Goal: Task Accomplishment & Management: Use online tool/utility

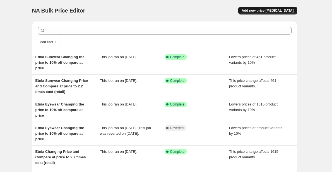
click at [286, 9] on span "Add new price [MEDICAL_DATA]" at bounding box center [268, 10] width 52 height 4
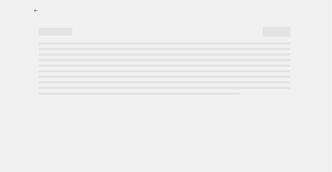
select select "percentage"
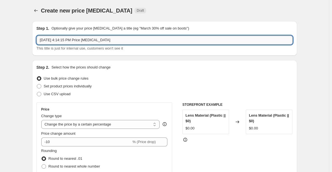
click at [44, 38] on input "[DATE] 4:14:15 PM Price [MEDICAL_DATA]" at bounding box center [165, 40] width 256 height 9
click at [39, 38] on input "[DATE] 4:14:15 PM Price [MEDICAL_DATA]" at bounding box center [165, 40] width 256 height 9
drag, startPoint x: 113, startPoint y: 42, endPoint x: 150, endPoint y: 45, distance: 37.0
click at [150, 45] on div "[PERSON_NAME] 24% - [DATE] 4:14:15 PM Price [MEDICAL_DATA] This title is just f…" at bounding box center [165, 44] width 256 height 16
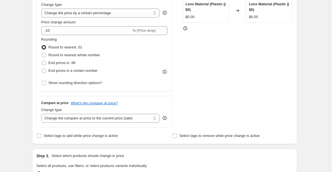
scroll to position [56, 0]
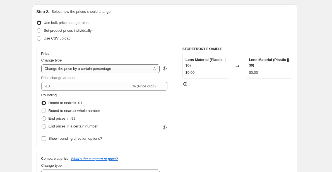
type input "[PERSON_NAME] 24% - [DATE] 4:14:15 PM"
click at [105, 67] on select "Change the price to a certain amount Change the price by a certain amount Chang…" at bounding box center [100, 68] width 119 height 9
select select "margin"
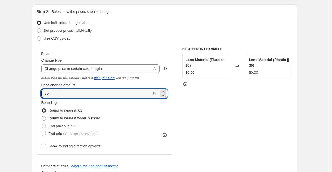
drag, startPoint x: 59, startPoint y: 91, endPoint x: 32, endPoint y: 93, distance: 26.8
type input "24"
click at [88, 117] on span "Round to nearest whole number" at bounding box center [75, 118] width 52 height 4
click at [42, 117] on input "Round to nearest whole number" at bounding box center [42, 116] width 0 height 0
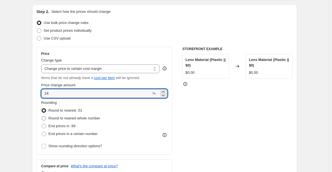
radio input "true"
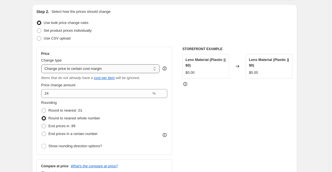
scroll to position [167, 0]
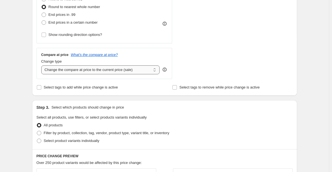
click at [101, 69] on select "Change the compare at price to the current price (sale) Change the compare at p…" at bounding box center [100, 70] width 119 height 9
select select "no_change"
click at [42, 66] on select "Change the compare at price to the current price (sale) Change the compare at p…" at bounding box center [100, 70] width 119 height 9
click at [71, 137] on label "Filter by product, collection, tag, vendor, product type, variant title, or inv…" at bounding box center [103, 133] width 133 height 8
click at [37, 131] on input "Filter by product, collection, tag, vendor, product type, variant title, or inv…" at bounding box center [37, 131] width 0 height 0
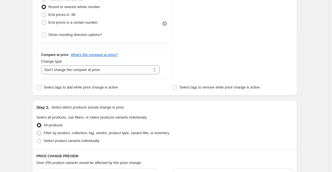
radio input "true"
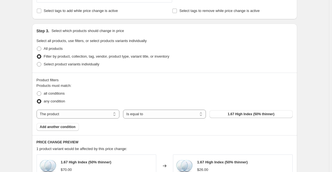
scroll to position [307, 0]
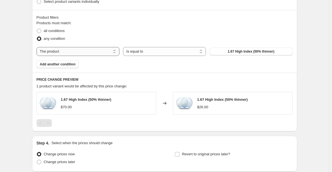
click at [103, 52] on select "The product The product's collection The product's tag The product's vendor The…" at bounding box center [78, 51] width 83 height 9
select select "vendor"
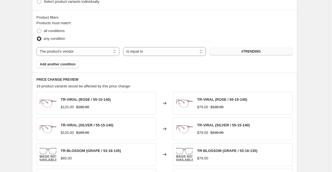
click at [240, 53] on button "#TRENDING" at bounding box center [250, 52] width 83 height 8
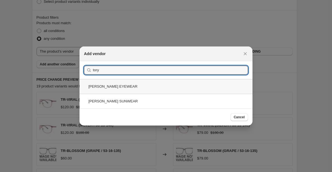
type input "tory"
click at [130, 87] on div "[PERSON_NAME] EYEWEAR" at bounding box center [166, 86] width 173 height 15
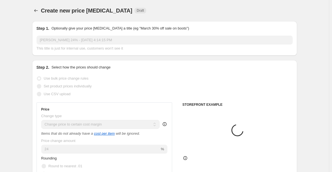
scroll to position [307, 0]
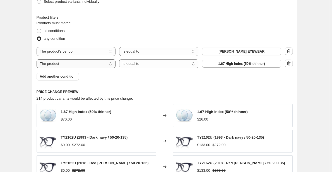
click at [73, 67] on select "The product The product's collection The product's tag The product's vendor The…" at bounding box center [76, 63] width 79 height 9
select select "vendor"
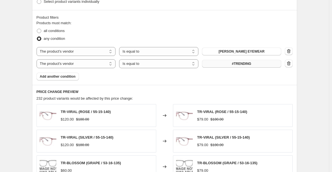
click at [221, 68] on button "#TRENDING" at bounding box center [241, 64] width 79 height 8
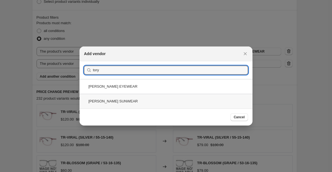
type input "tory"
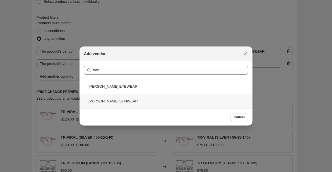
click at [190, 104] on div "[PERSON_NAME] SUNWEAR" at bounding box center [166, 101] width 173 height 15
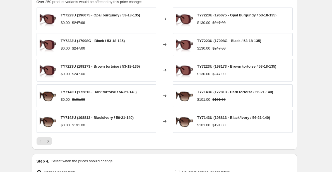
scroll to position [468, 0]
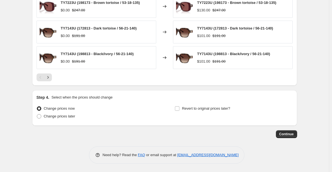
click at [297, 134] on button "Continue" at bounding box center [286, 135] width 21 height 8
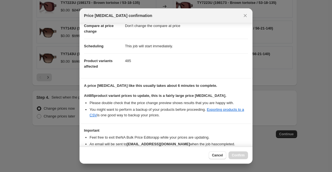
scroll to position [59, 0]
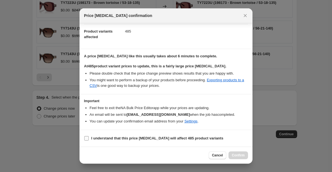
click at [114, 135] on label "I understand that this price [MEDICAL_DATA] will affect 485 product variants" at bounding box center [153, 139] width 139 height 8
click at [89, 136] on input "I understand that this price [MEDICAL_DATA] will affect 485 product variants" at bounding box center [86, 138] width 4 height 4
checkbox input "true"
click at [235, 156] on span "Confirm" at bounding box center [238, 155] width 13 height 4
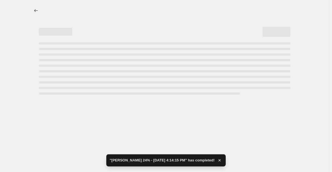
select select "margin"
select select "no_change"
select select "vendor"
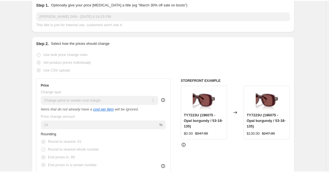
scroll to position [84, 0]
